Goal: Find specific page/section: Find specific page/section

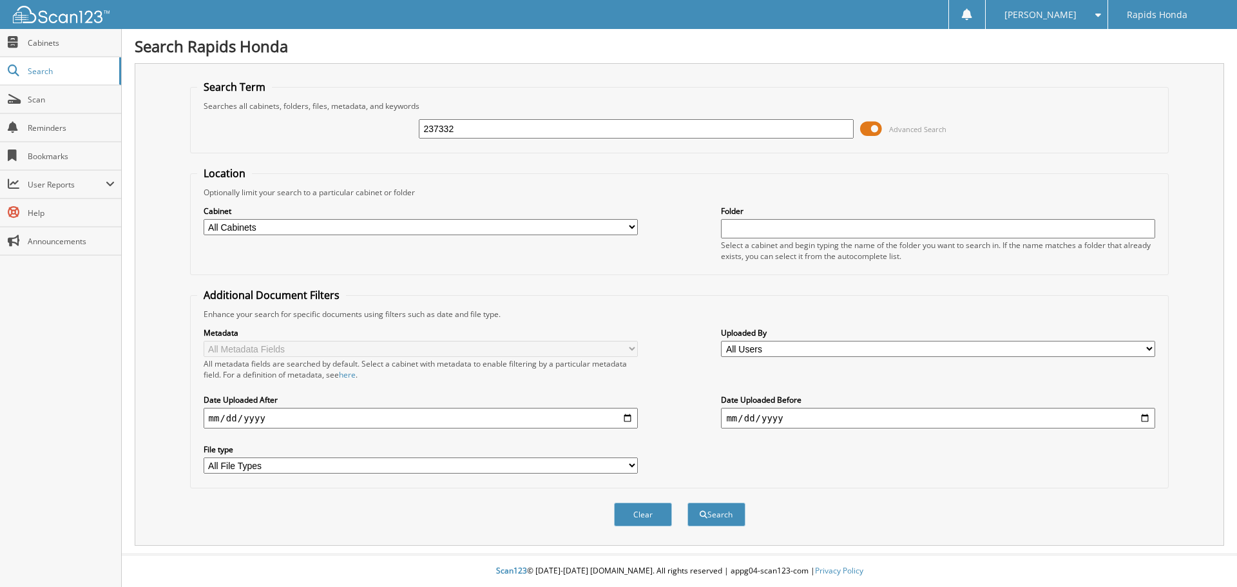
type input "237332"
click at [688, 503] on button "Search" at bounding box center [717, 515] width 58 height 24
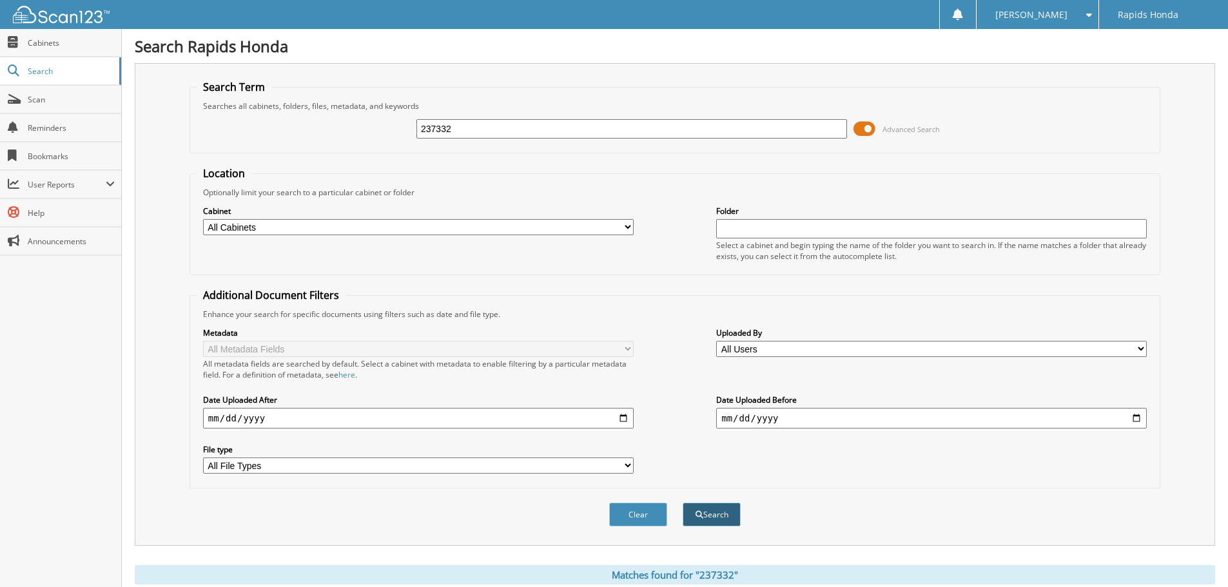
click at [729, 515] on button "Search" at bounding box center [711, 515] width 58 height 24
click at [35, 12] on img at bounding box center [61, 14] width 97 height 17
